Goal: Information Seeking & Learning: Learn about a topic

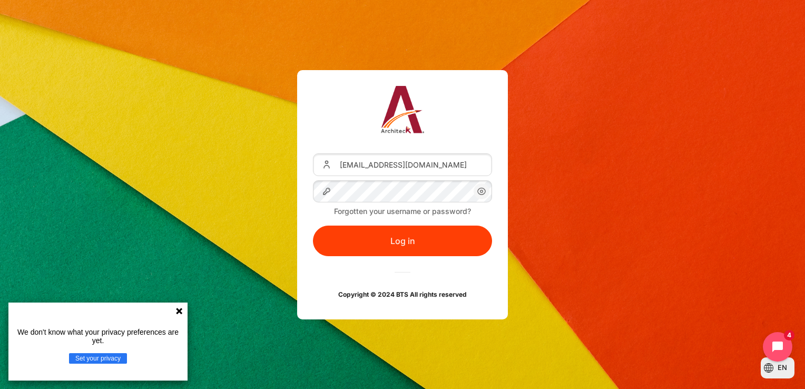
click at [419, 256] on div "Username or Email Address palita_p@seasiacenter.com Password Forgotten your use…" at bounding box center [402, 194] width 179 height 217
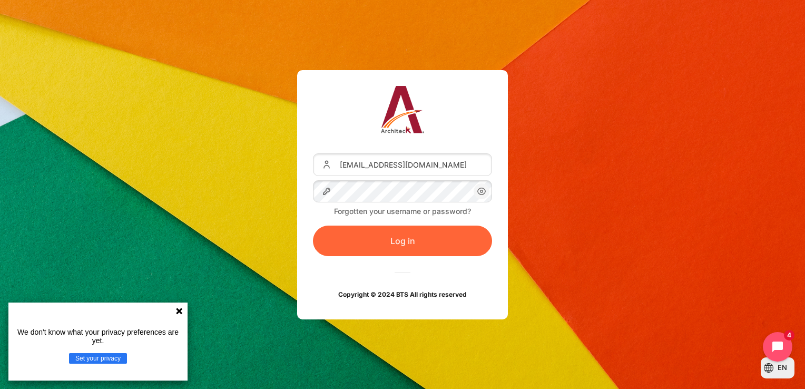
click at [417, 241] on button "Log in" at bounding box center [402, 241] width 179 height 31
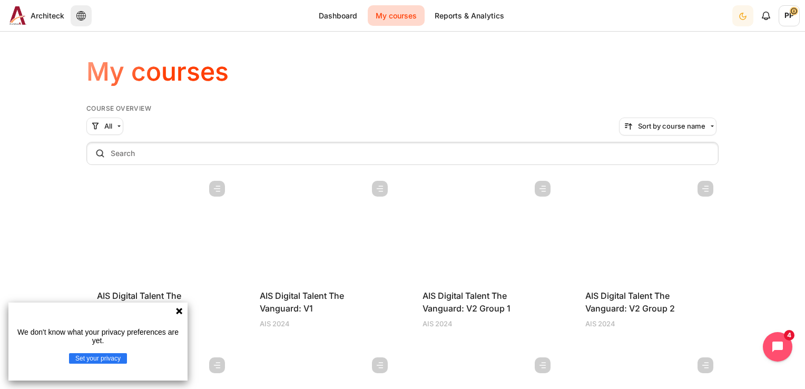
click at [175, 310] on icon at bounding box center [179, 311] width 8 height 8
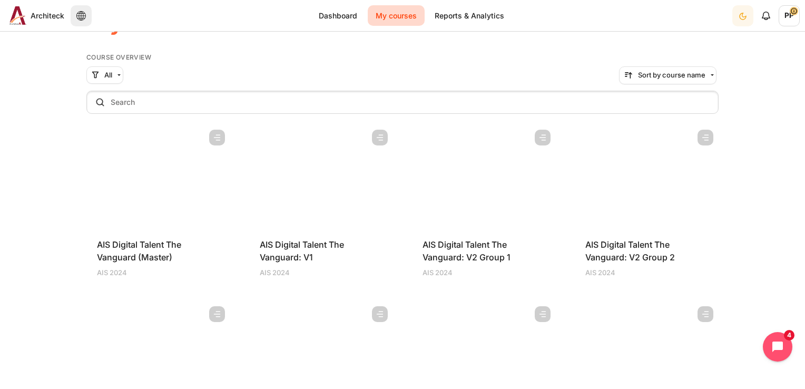
scroll to position [53, 0]
click at [624, 213] on figure "Content" at bounding box center [647, 175] width 144 height 105
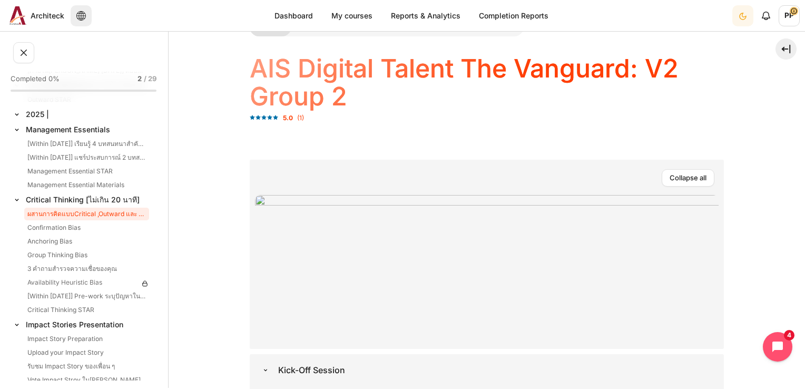
scroll to position [348, 0]
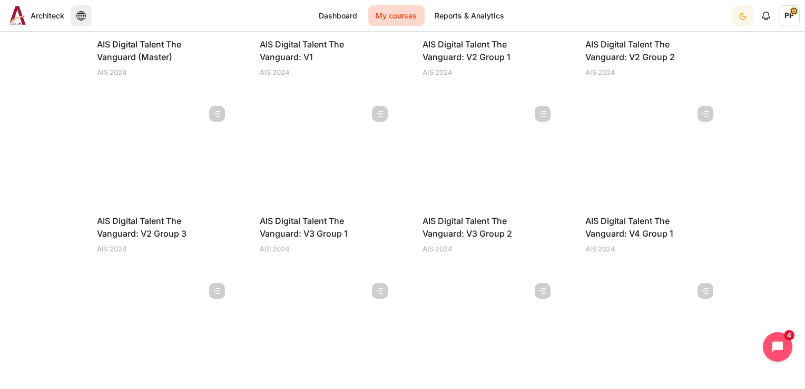
scroll to position [263, 0]
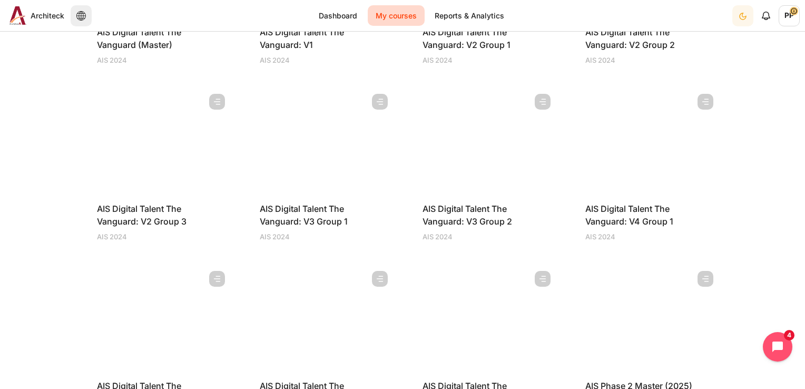
click at [356, 179] on figure "Content" at bounding box center [321, 141] width 144 height 105
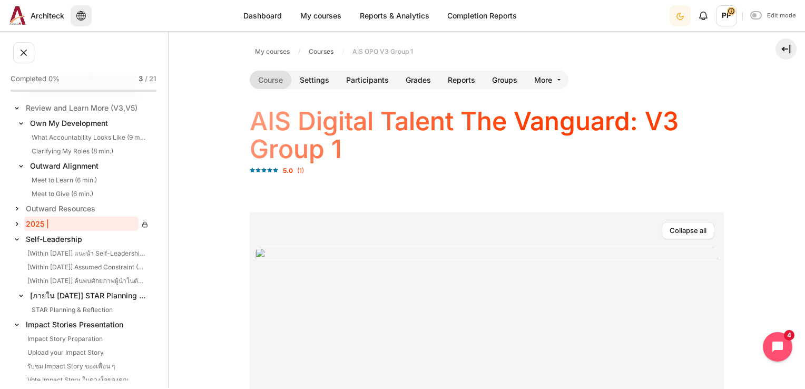
scroll to position [285, 0]
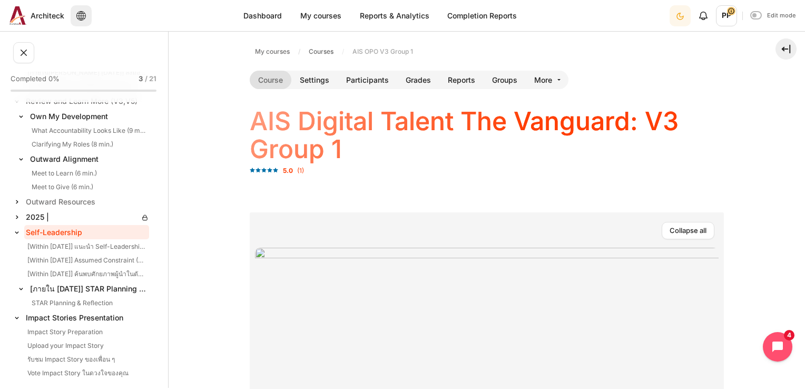
click at [95, 235] on link "Self-Leadership" at bounding box center [86, 232] width 125 height 14
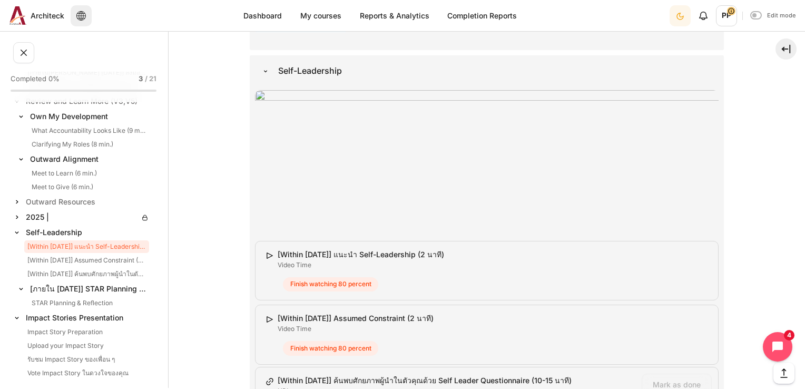
scroll to position [4770, 0]
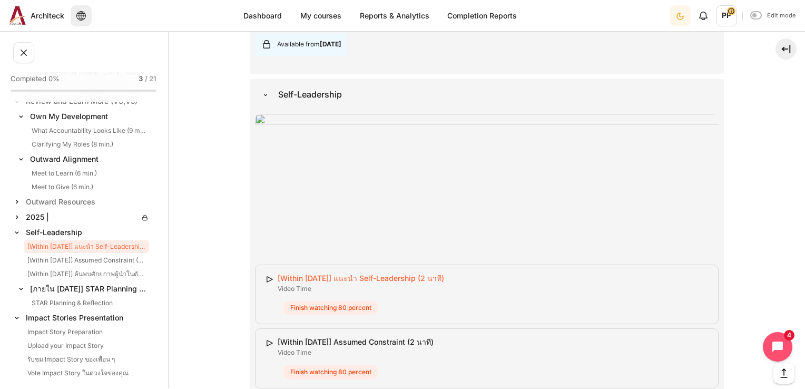
click at [386, 274] on link "[Within 13 Jan] แนะนำ Self-Leadership (2 นาที) Video Time" at bounding box center [361, 278] width 167 height 9
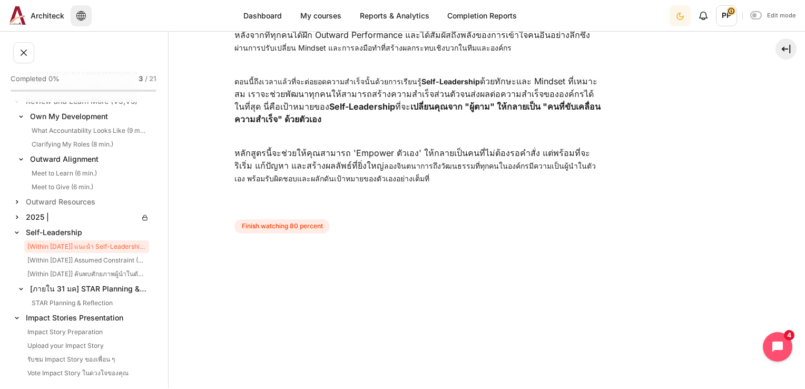
scroll to position [158, 0]
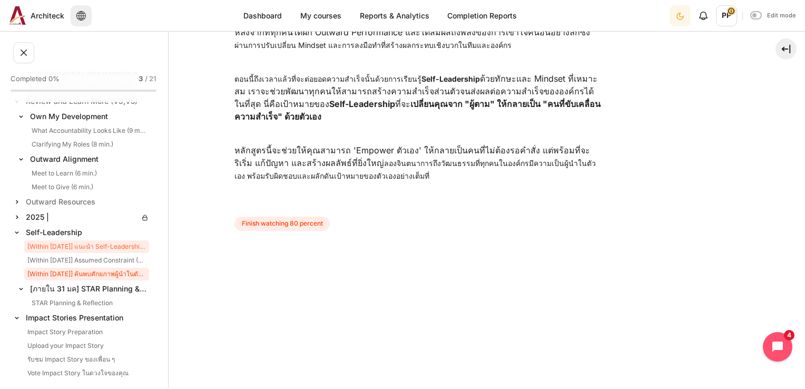
click at [99, 273] on link "[Within 13 Jan] ค้นพบศักยภาพผู้นำในตัวคุณด้วย Self Leader Questionnaire (10-15 …" at bounding box center [86, 274] width 125 height 13
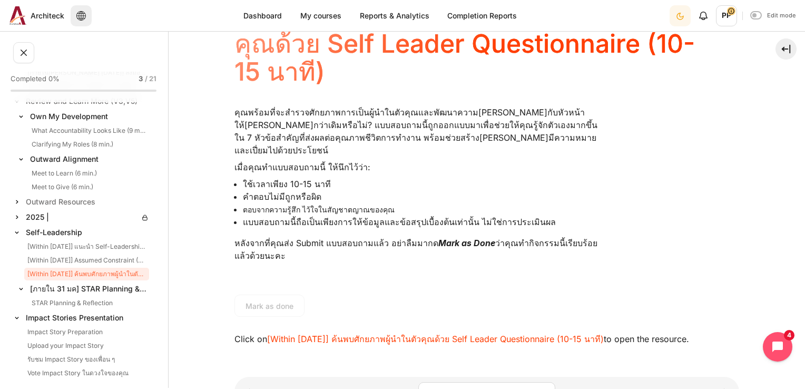
scroll to position [53, 0]
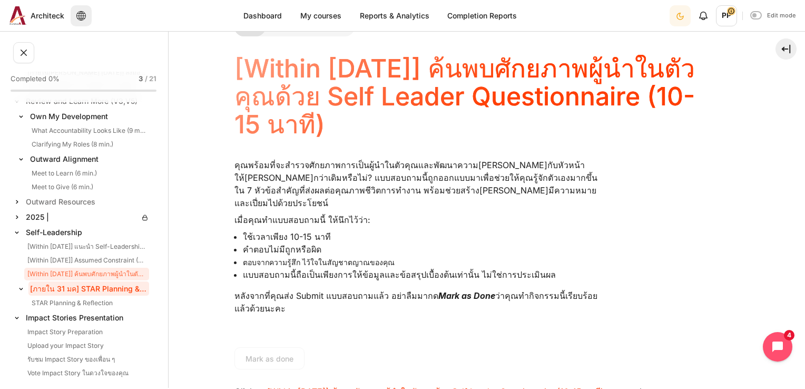
click at [62, 286] on link "[ภายใน 31 มค] STAR Planning & Reflection" at bounding box center [88, 288] width 121 height 14
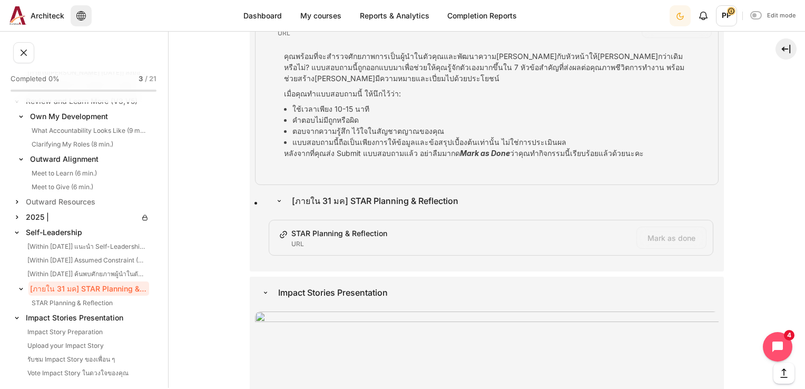
scroll to position [5151, 0]
click at [359, 229] on link "STAR Planning & Reflection URL" at bounding box center [339, 233] width 96 height 9
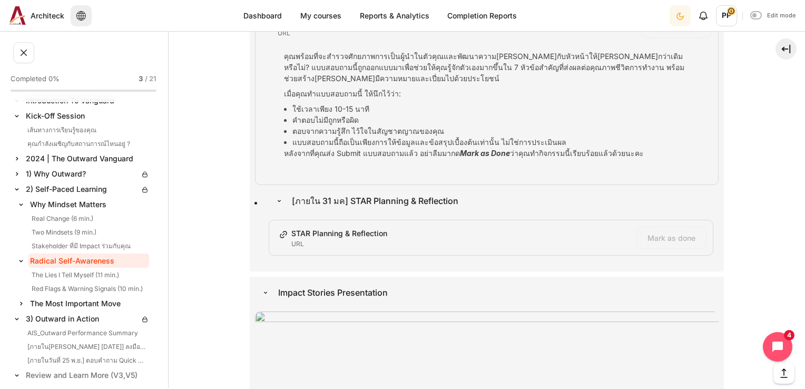
scroll to position [0, 0]
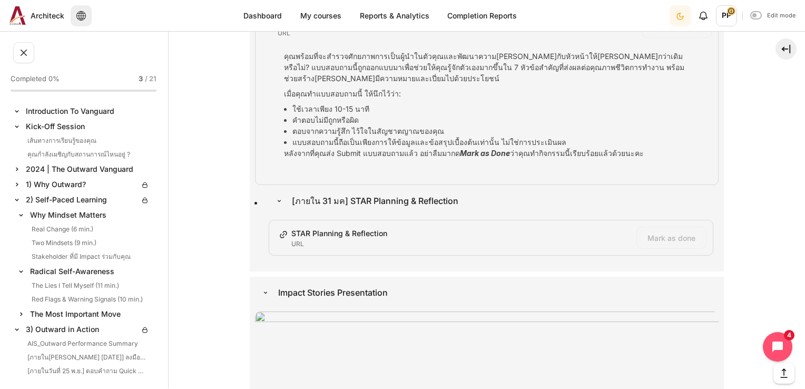
click at [83, 116] on link "Introduction To Vanguard" at bounding box center [86, 111] width 125 height 14
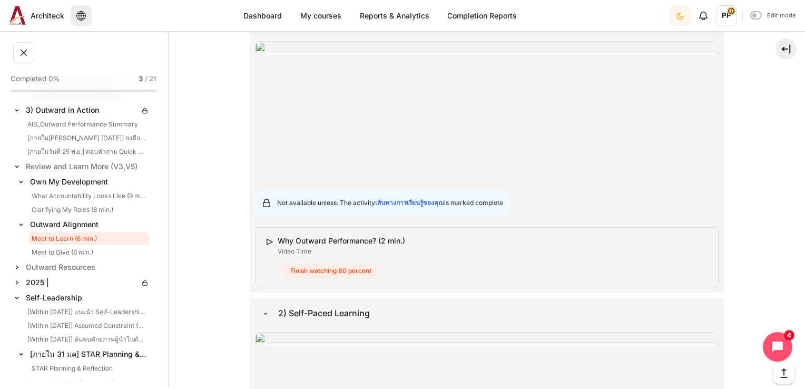
scroll to position [232, 0]
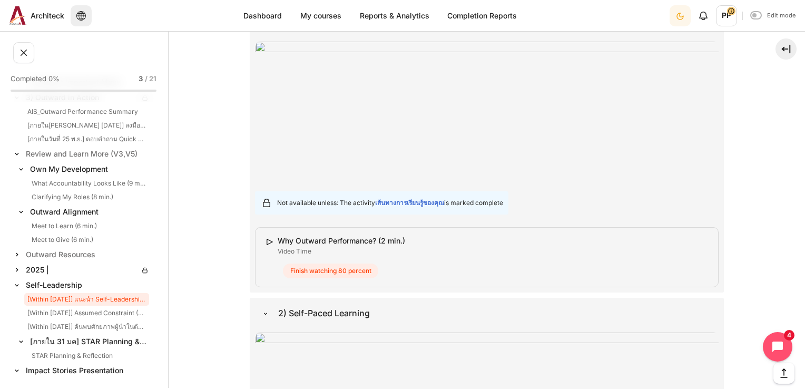
click at [58, 296] on link "[Within [DATE]] แนะนำ Self-Leadership (2 นาที)" at bounding box center [86, 299] width 125 height 13
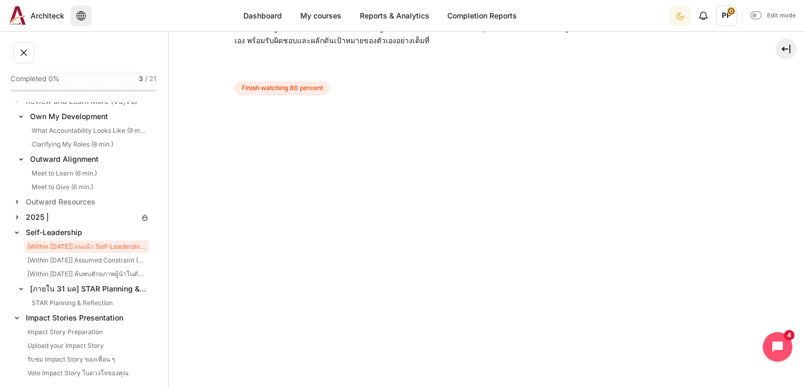
scroll to position [422, 0]
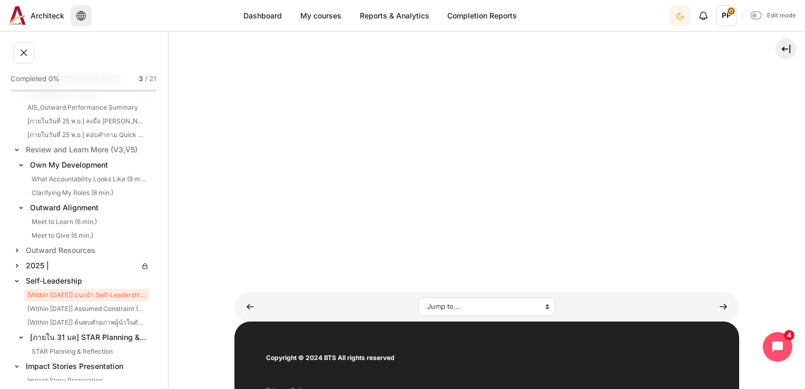
scroll to position [285, 0]
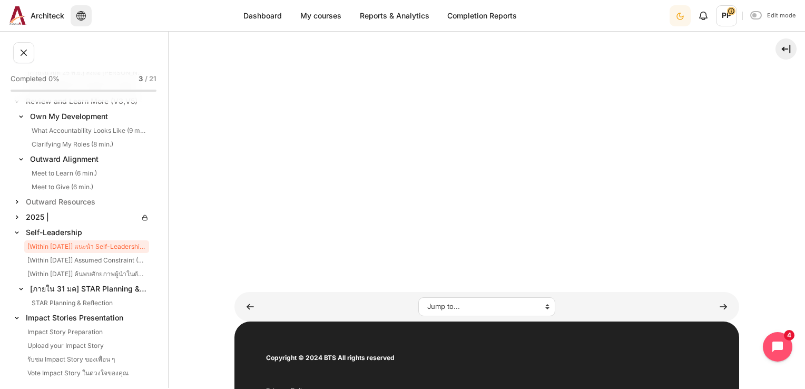
click at [17, 232] on img at bounding box center [17, 232] width 11 height 11
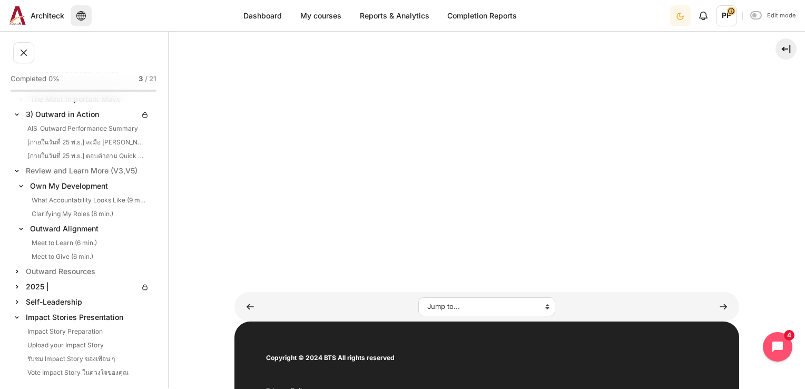
click at [19, 318] on img at bounding box center [17, 317] width 11 height 11
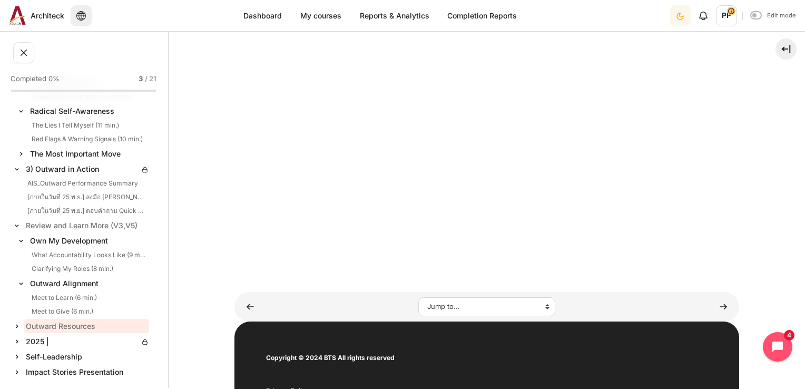
scroll to position [160, 0]
click at [316, 19] on link "My courses" at bounding box center [320, 15] width 57 height 21
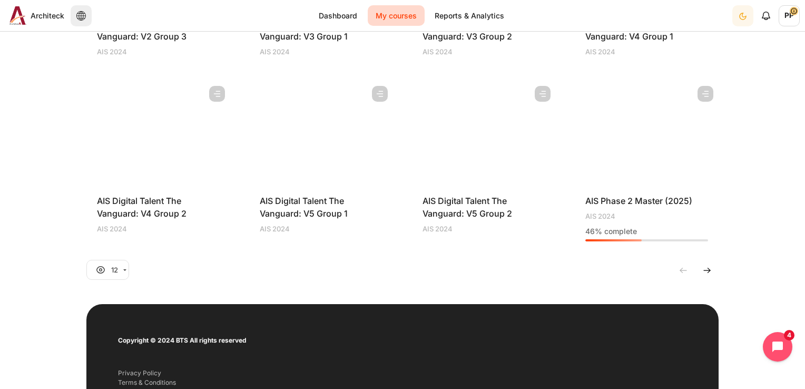
scroll to position [474, 0]
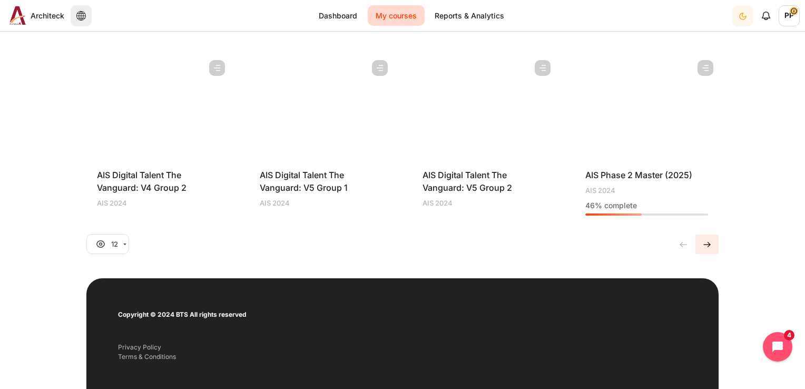
click at [702, 244] on img "Current page, page 1" at bounding box center [707, 244] width 11 height 11
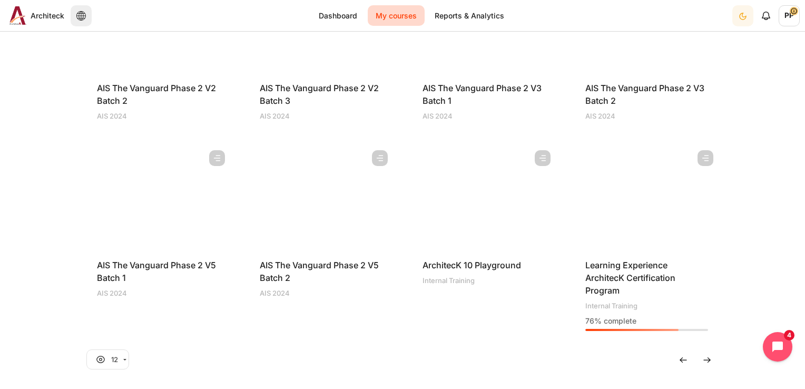
scroll to position [422, 0]
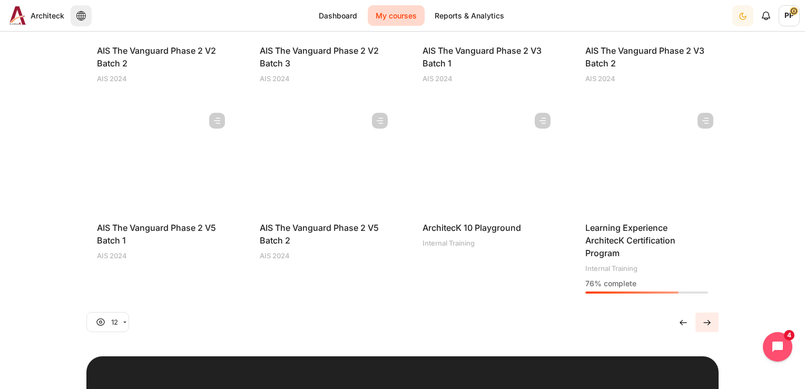
click at [708, 319] on img "Go to page 1" at bounding box center [707, 322] width 11 height 11
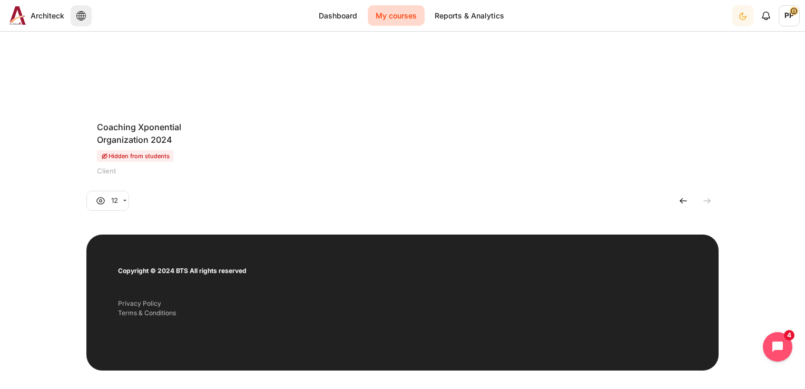
scroll to position [150, 0]
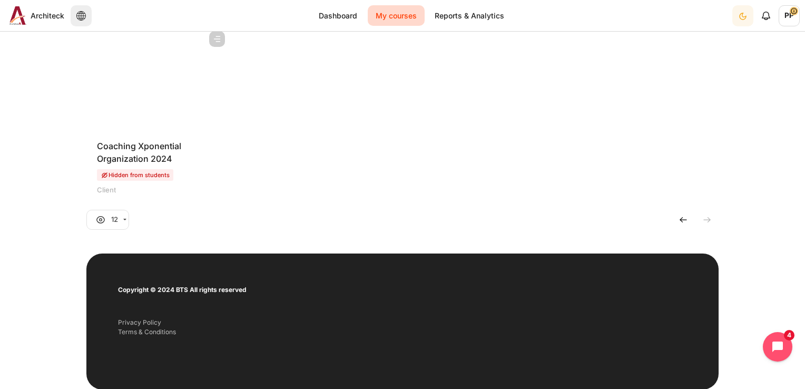
click at [144, 109] on figure "Content" at bounding box center [158, 78] width 144 height 105
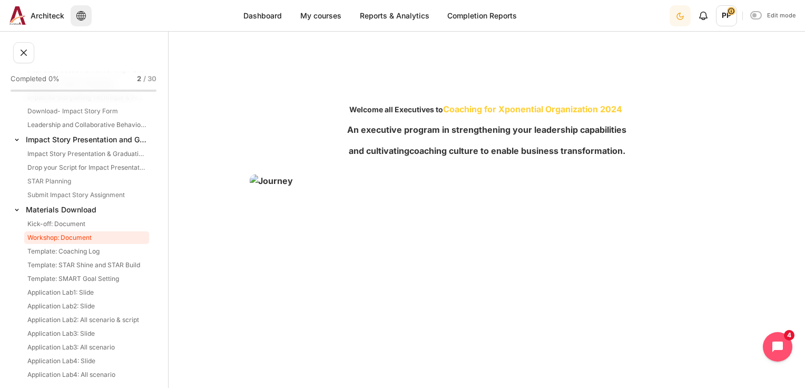
scroll to position [449, 0]
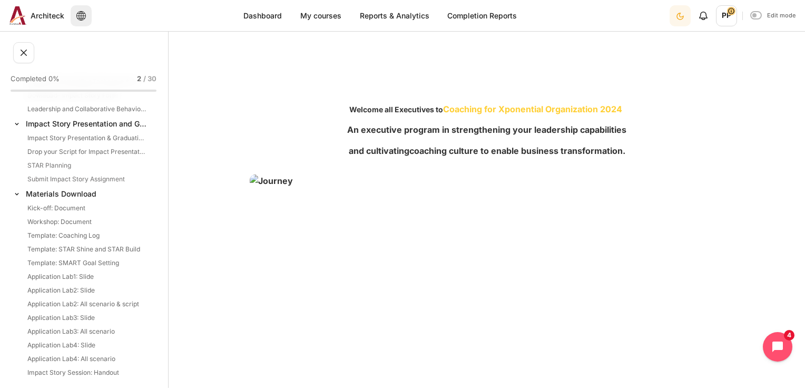
drag, startPoint x: 342, startPoint y: 279, endPoint x: 255, endPoint y: 98, distance: 200.6
click at [255, 98] on h3 "Welcome all Executives to Coaching for Xponential Organization 2024" at bounding box center [487, 1] width 474 height 230
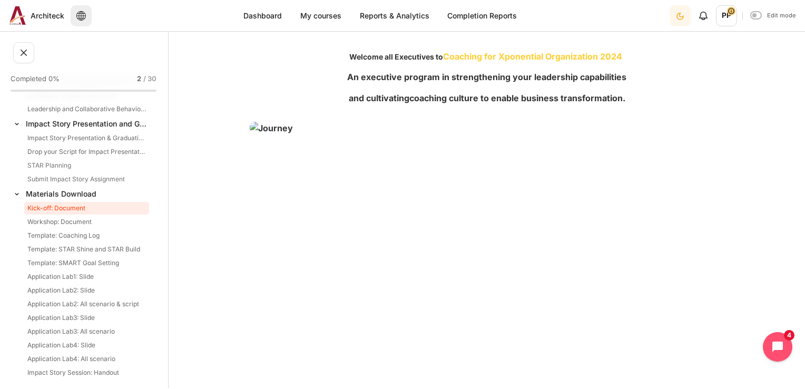
click at [73, 213] on link "Kick-off: Document" at bounding box center [86, 208] width 125 height 13
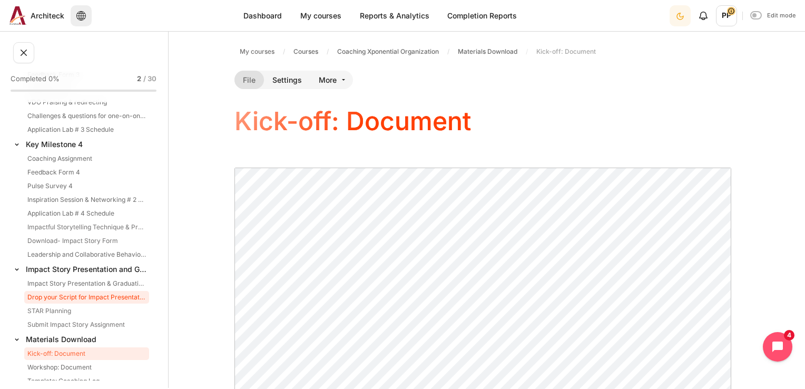
scroll to position [449, 0]
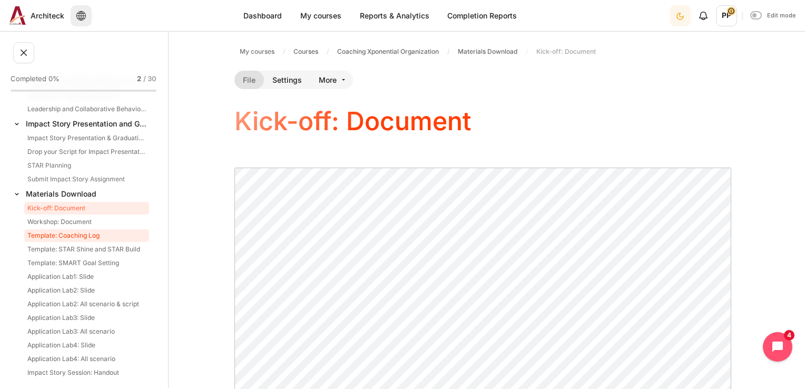
click at [82, 240] on link "Template: Coaching Log" at bounding box center [86, 235] width 125 height 13
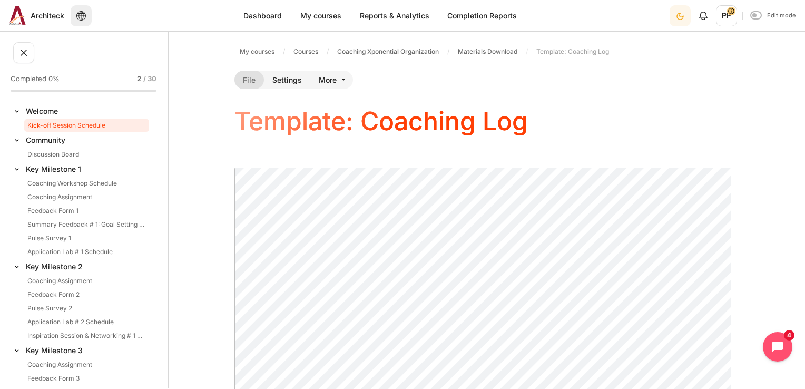
click at [61, 126] on link "Kick-off Session Schedule" at bounding box center [86, 125] width 125 height 13
